Goal: Check status

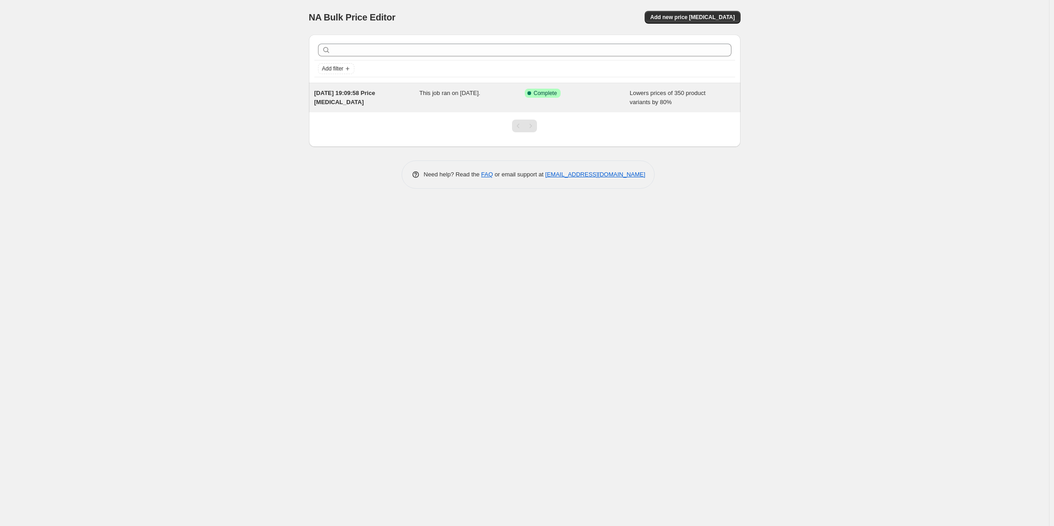
click at [378, 99] on div "4 Sept 2025, 19:09:58 Price change job" at bounding box center [366, 98] width 105 height 18
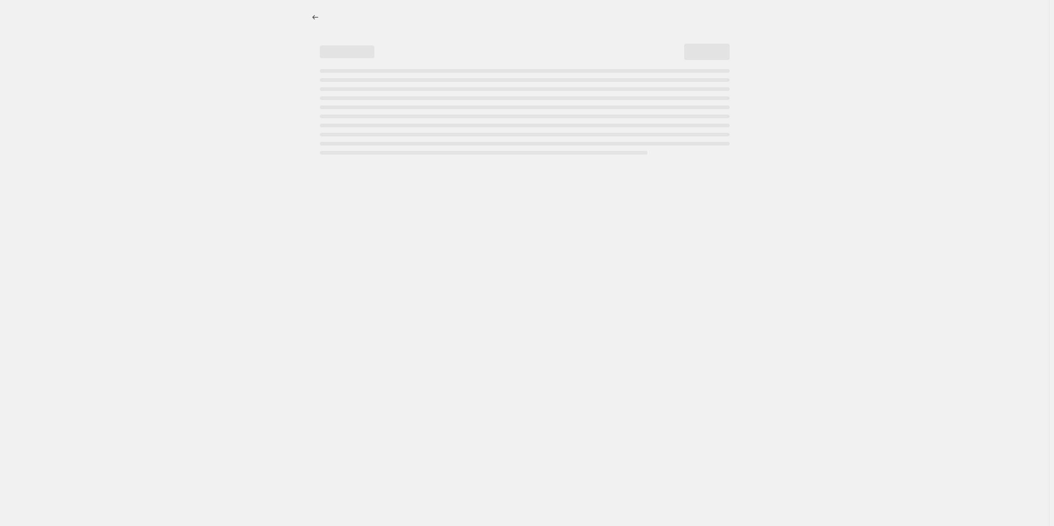
select select "percentage"
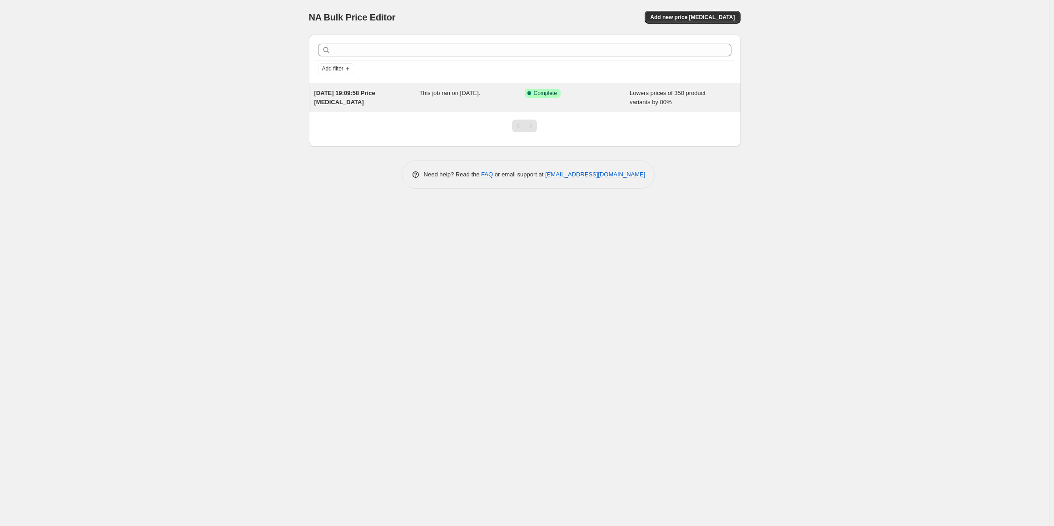
click at [661, 91] on span "Lowers prices of 350 product variants by 80%" at bounding box center [668, 97] width 76 height 16
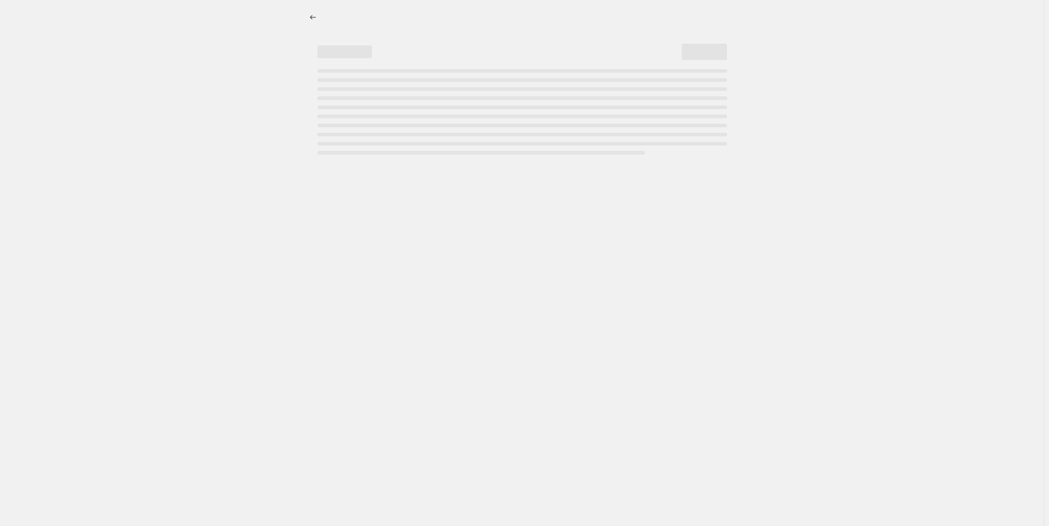
select select "percentage"
